Goal: Obtain resource: Obtain resource

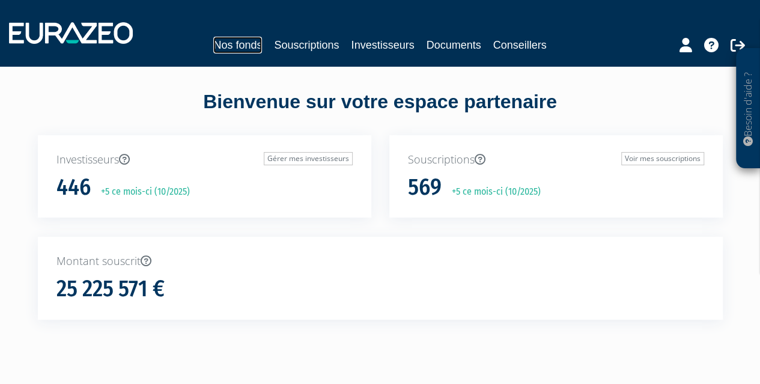
click at [237, 43] on link "Nos fonds" at bounding box center [237, 45] width 49 height 17
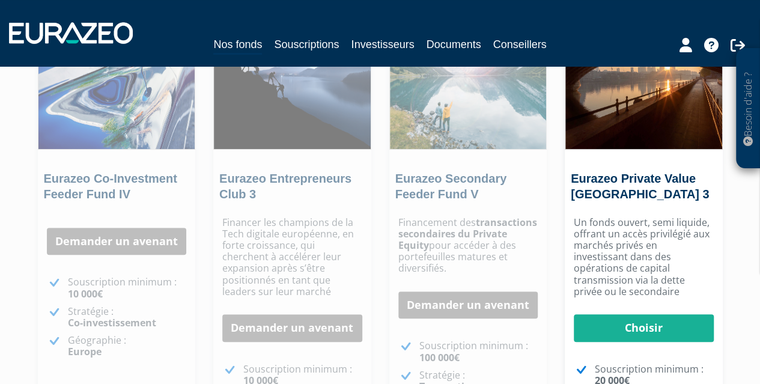
scroll to position [147, 0]
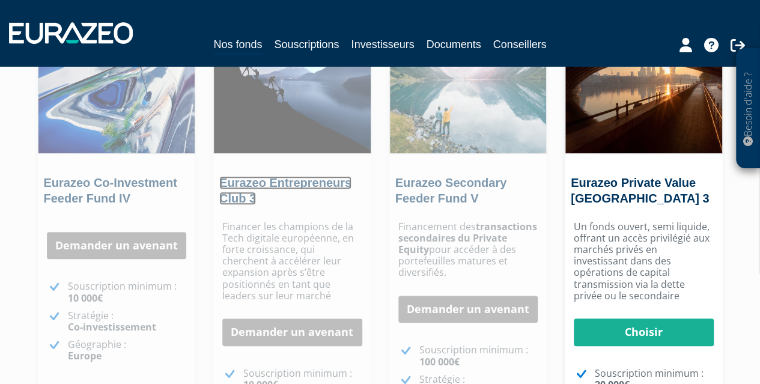
click at [261, 200] on link "Eurazeo Entrepreneurs Club 3" at bounding box center [285, 190] width 132 height 29
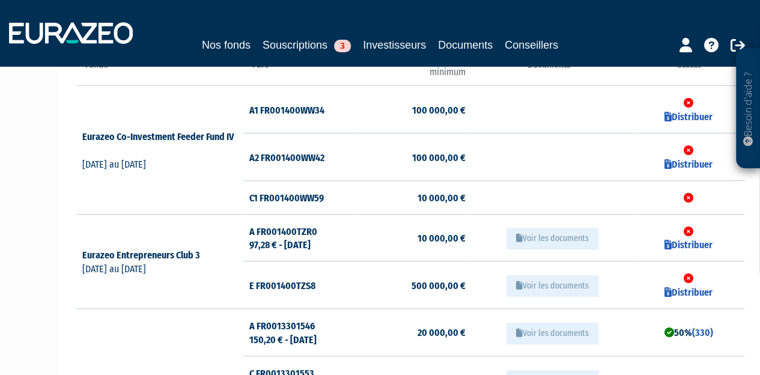
scroll to position [0, 1]
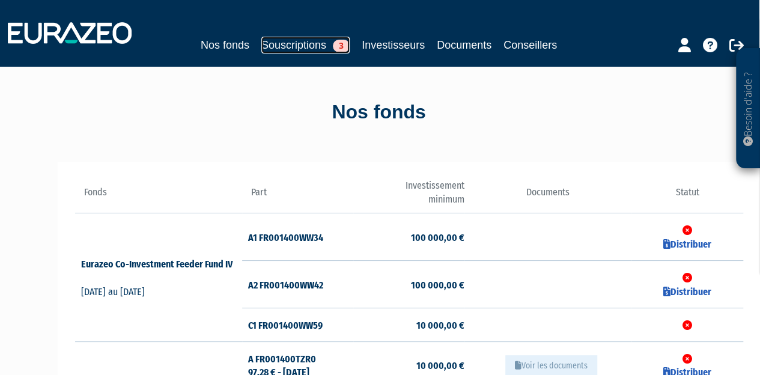
click at [312, 50] on link "Souscriptions 3" at bounding box center [305, 45] width 88 height 17
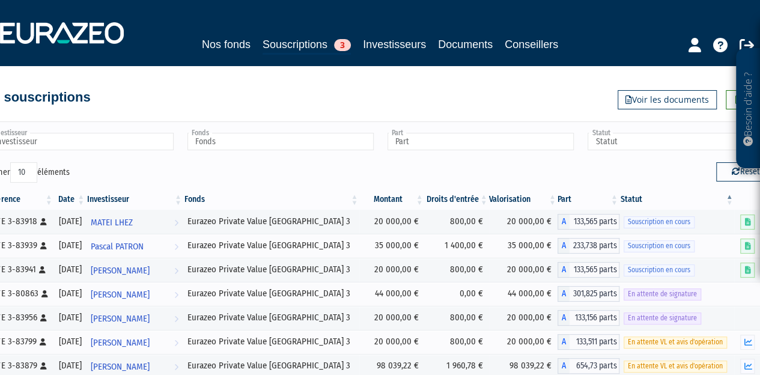
scroll to position [18, 0]
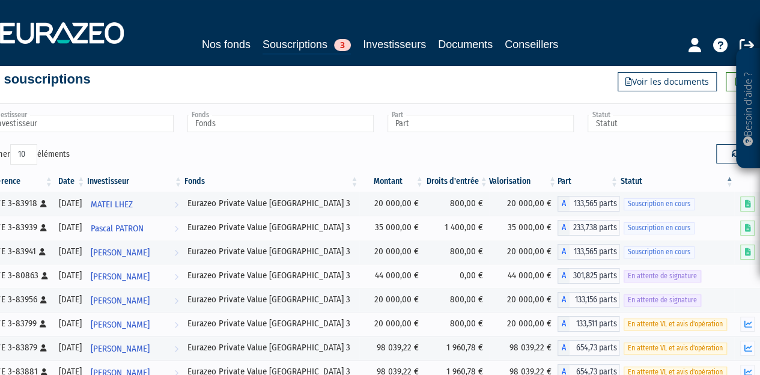
click at [116, 131] on input "Investisseur" at bounding box center [80, 123] width 186 height 17
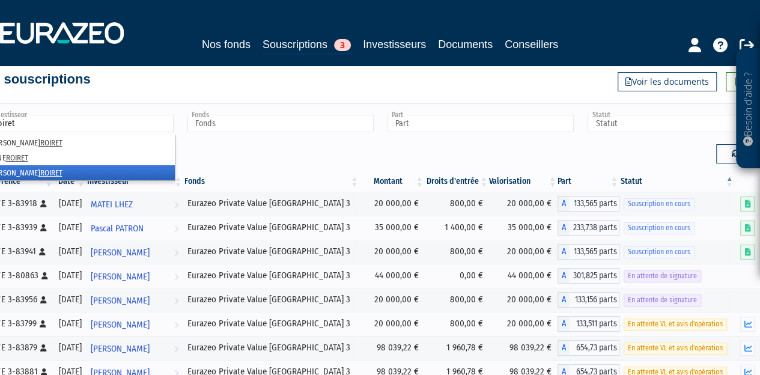
type input "roiret"
click at [40, 170] on em "ROIRET" at bounding box center [51, 172] width 22 height 9
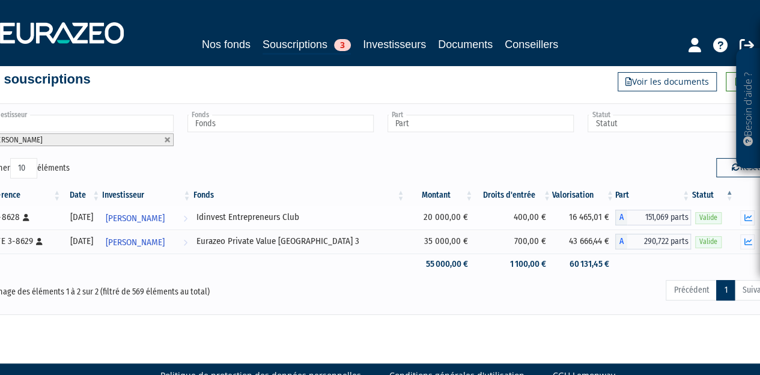
click at [260, 213] on div "Idinvest Entrepreneurs Club" at bounding box center [298, 217] width 205 height 13
click at [260, 214] on div "Idinvest Entrepreneurs Club" at bounding box center [298, 217] width 205 height 13
copy tr "Idinvest Entrepreneurs Club"
click at [291, 47] on link "Souscriptions 3" at bounding box center [306, 45] width 88 height 19
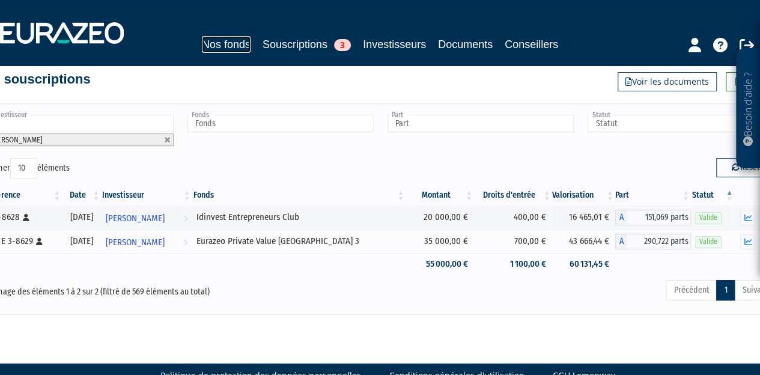
click at [237, 46] on link "Nos fonds" at bounding box center [226, 44] width 49 height 17
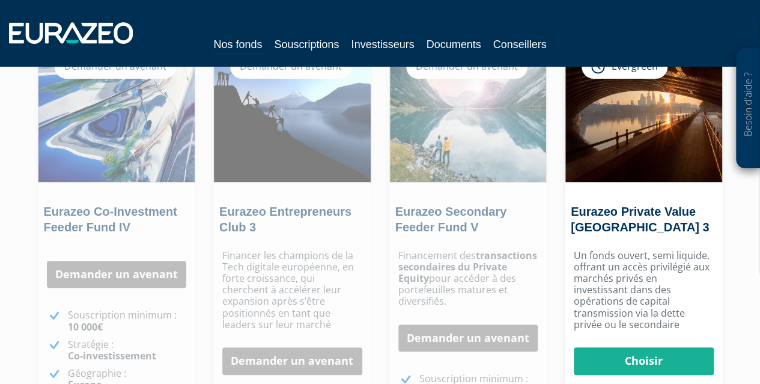
scroll to position [118, 0]
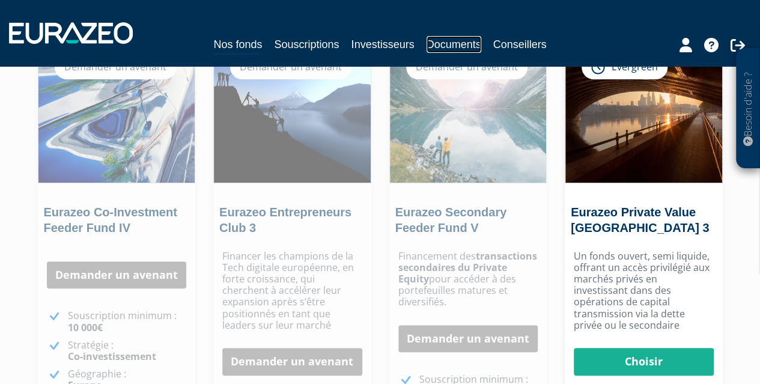
click at [458, 49] on link "Documents" at bounding box center [453, 44] width 55 height 17
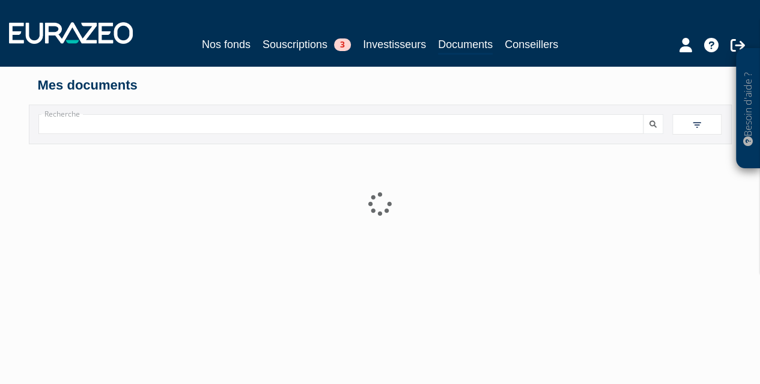
paste input "Idinvest Entrepreneurs Club"
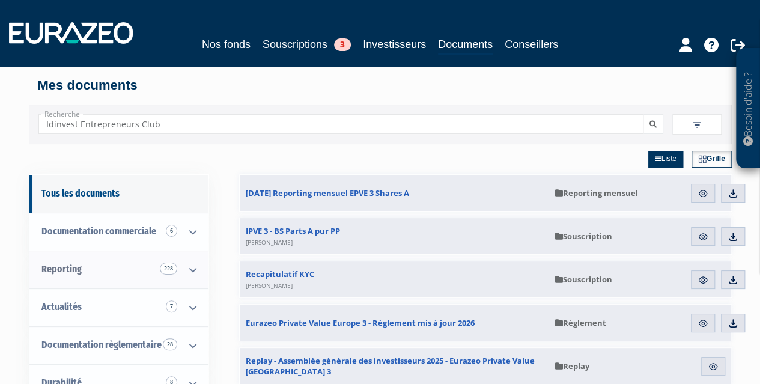
type input "Idinvest Entrepreneurs Club"
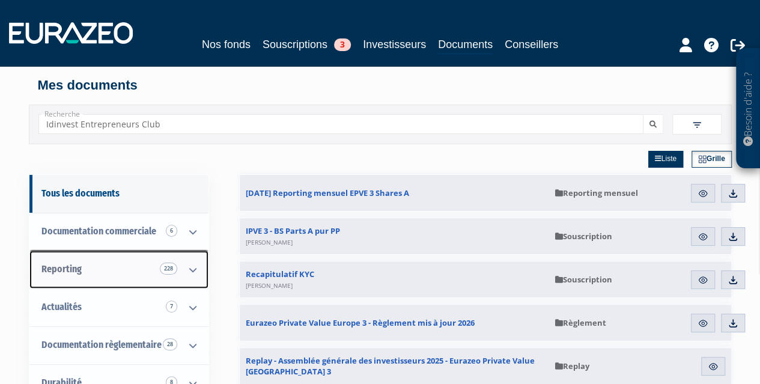
click at [142, 254] on link "Reporting 228" at bounding box center [118, 269] width 179 height 38
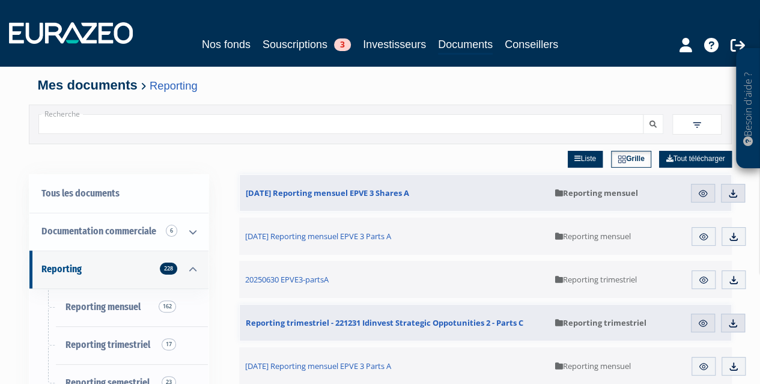
paste input "Idinvest Entrepreneurs Club"
type input "Idinvest Entrepreneurs Club"
click at [658, 120] on button "submit" at bounding box center [653, 124] width 20 height 20
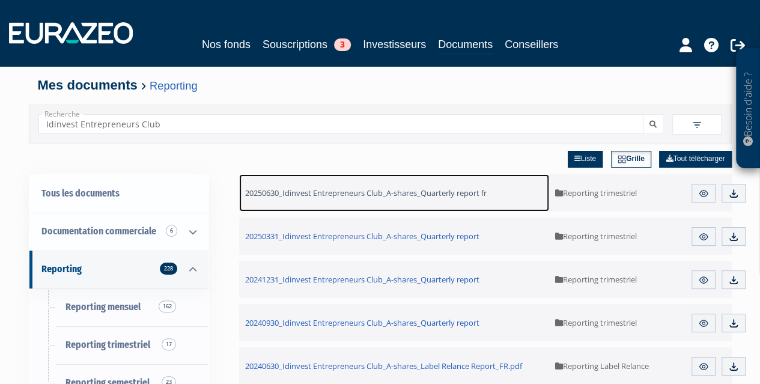
click at [408, 190] on span "20250630_Idinvest Entrepreneurs Club_A-shares_Quarterly report fr" at bounding box center [365, 192] width 241 height 11
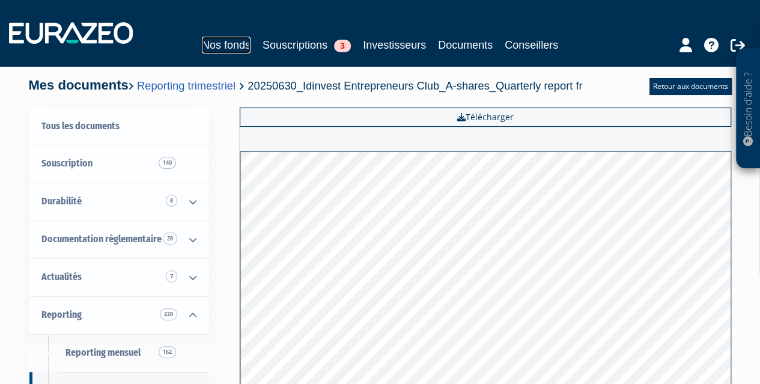
click at [228, 41] on link "Nos fonds" at bounding box center [226, 45] width 49 height 17
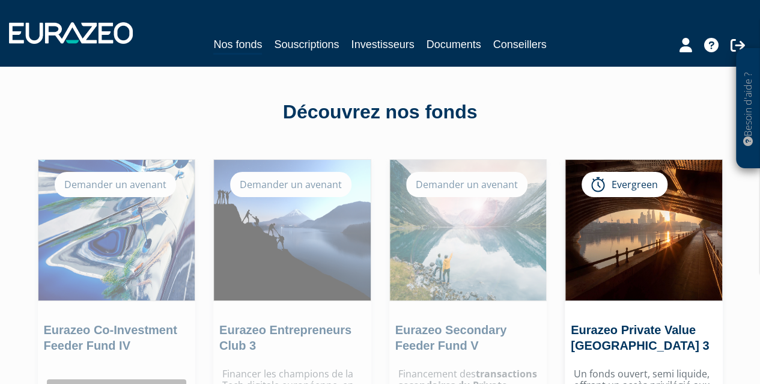
click at [385, 115] on div "Découvrez nos fonds" at bounding box center [380, 112] width 685 height 28
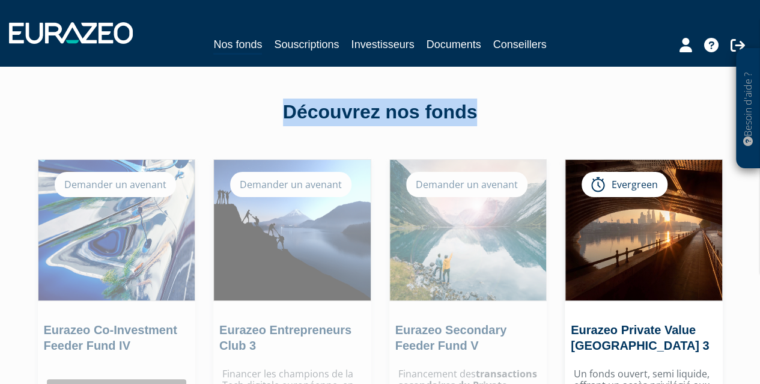
click at [385, 115] on div "Découvrez nos fonds" at bounding box center [380, 112] width 685 height 28
click at [512, 99] on div "Découvrez nos fonds" at bounding box center [380, 112] width 685 height 28
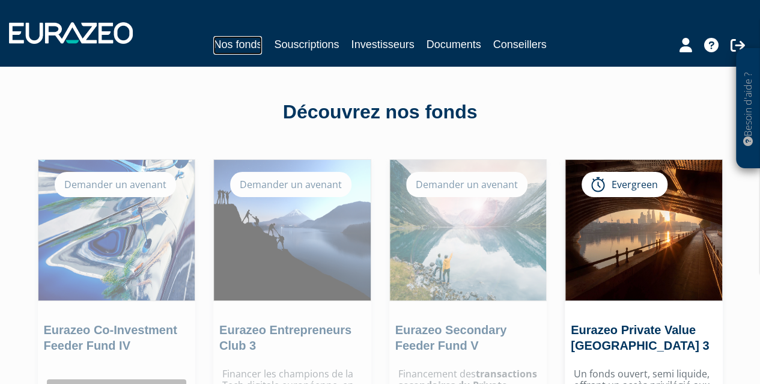
click at [216, 48] on link "Nos fonds" at bounding box center [237, 45] width 49 height 19
click at [323, 43] on link "Souscriptions" at bounding box center [306, 44] width 65 height 17
click at [463, 52] on link "Documents" at bounding box center [453, 44] width 55 height 17
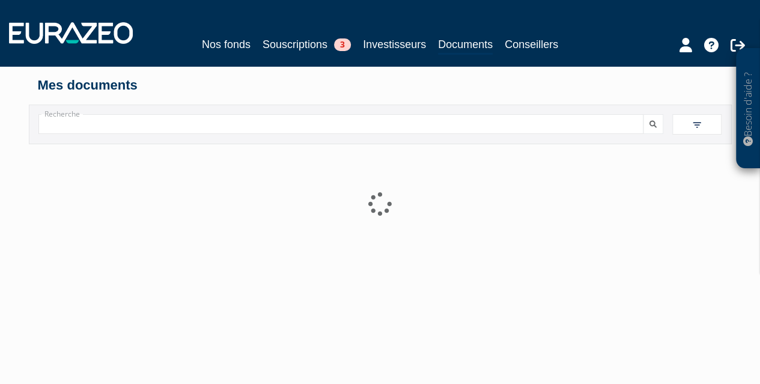
click at [191, 116] on input "Recherche" at bounding box center [340, 124] width 605 height 20
click at [234, 46] on link "Nos fonds" at bounding box center [226, 44] width 49 height 17
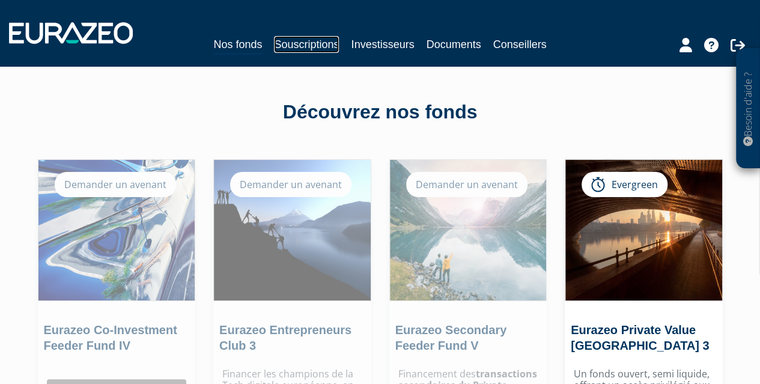
click at [304, 50] on link "Souscriptions" at bounding box center [306, 44] width 65 height 17
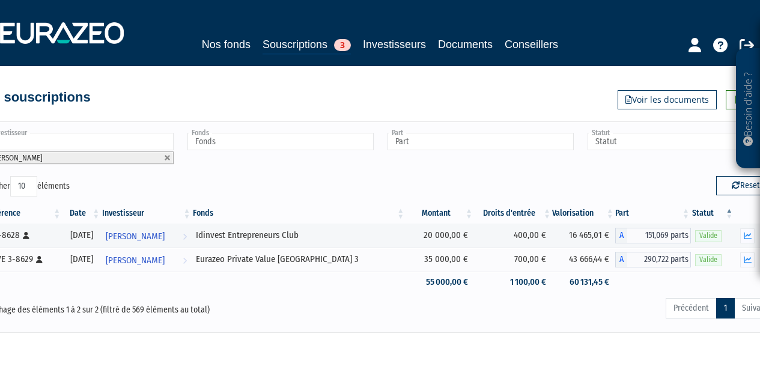
scroll to position [6, 0]
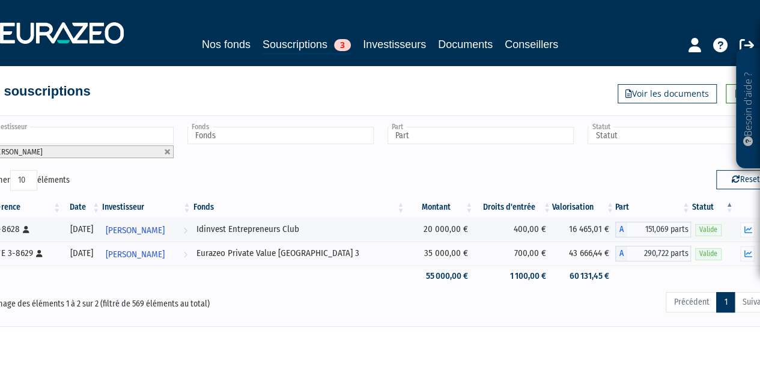
click at [61, 157] on ul "[PERSON_NAME]" at bounding box center [79, 143] width 191 height 36
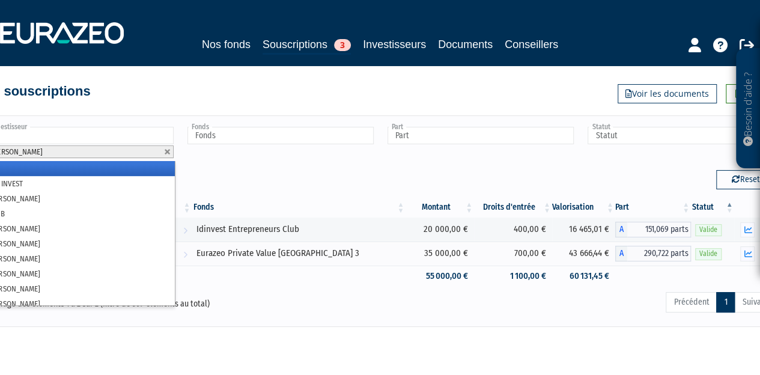
click at [245, 178] on div "Afficher 10 25 50 100 éléments" at bounding box center [177, 181] width 387 height 23
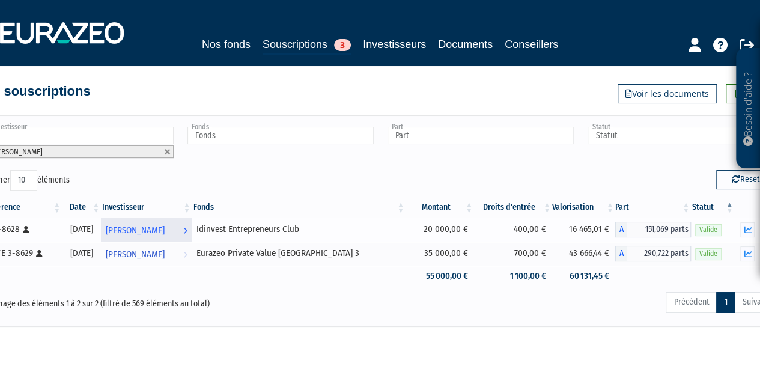
click at [192, 224] on link "Quentin ROIRET Voir l'investisseur" at bounding box center [146, 229] width 91 height 24
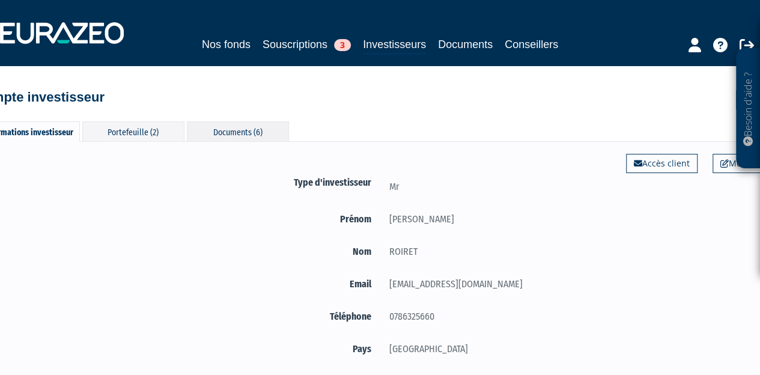
click at [275, 128] on div "Documents (6)" at bounding box center [238, 131] width 102 height 20
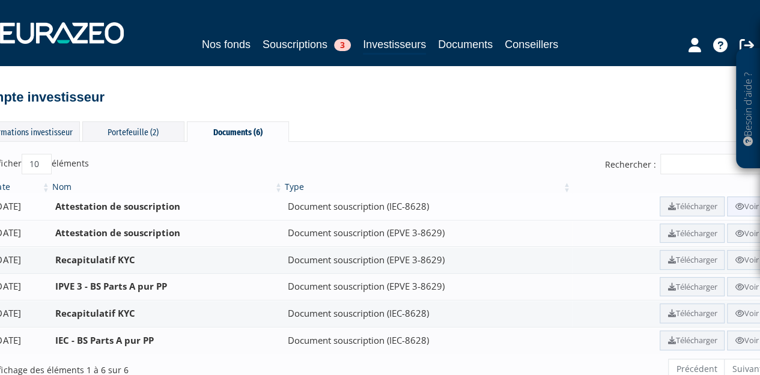
click at [749, 207] on link "Voir" at bounding box center [746, 206] width 39 height 20
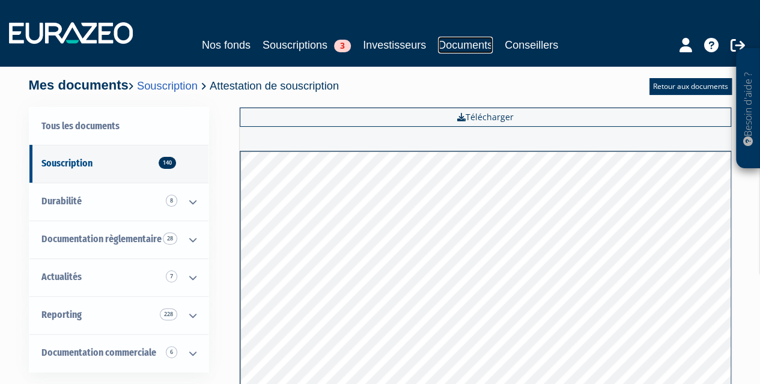
click at [441, 43] on link "Documents" at bounding box center [465, 45] width 55 height 17
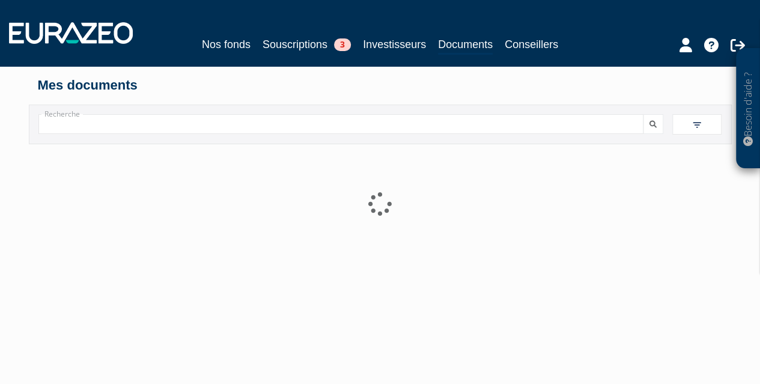
click at [220, 125] on input "Recherche" at bounding box center [340, 124] width 605 height 20
paste input "Idinvest Entrepreneurs Club"
type input "Idinvest Entrepreneurs Club"
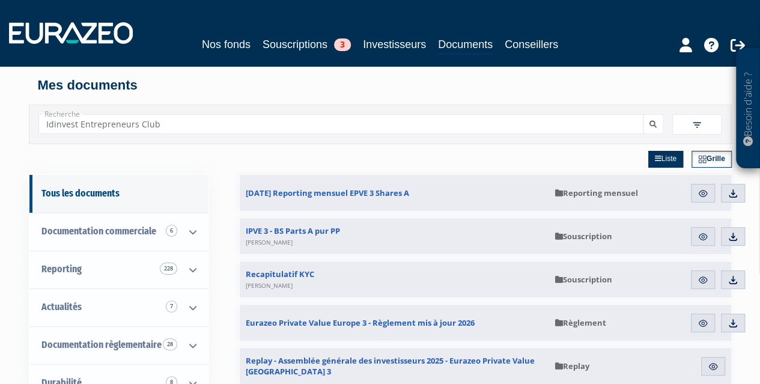
click at [643, 114] on button "submit" at bounding box center [653, 124] width 20 height 20
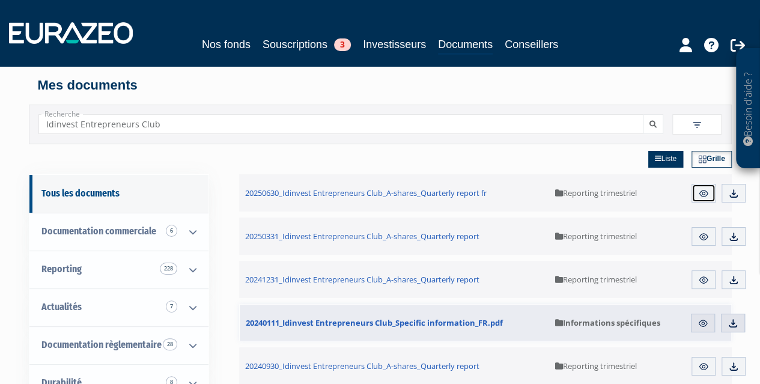
click at [711, 196] on link "Aperçu" at bounding box center [703, 193] width 24 height 19
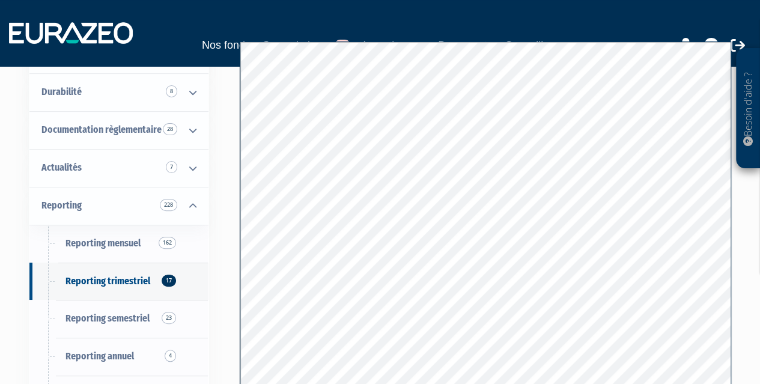
scroll to position [114, 0]
